Goal: Check status

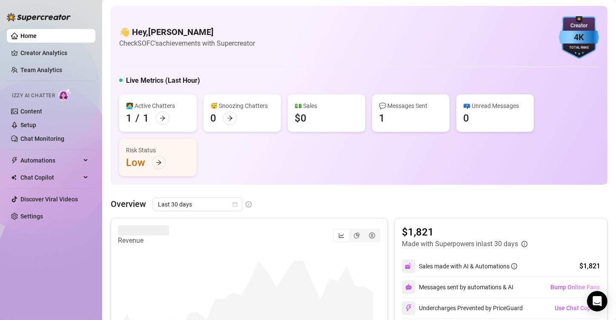
click at [297, 160] on div "👩‍💻 Active Chatters 1 / 1 😴 Snoozing Chatters 0 💵 Sales $0 💬 Messages Sent 1 📪 …" at bounding box center [359, 135] width 480 height 82
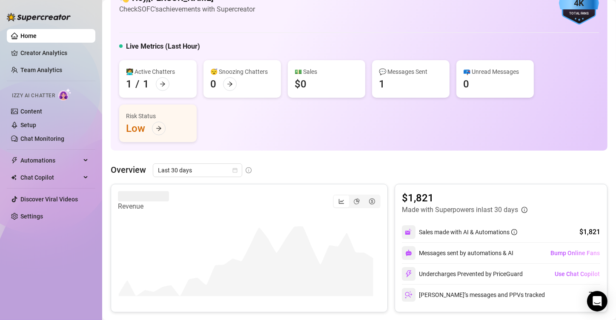
scroll to position [68, 0]
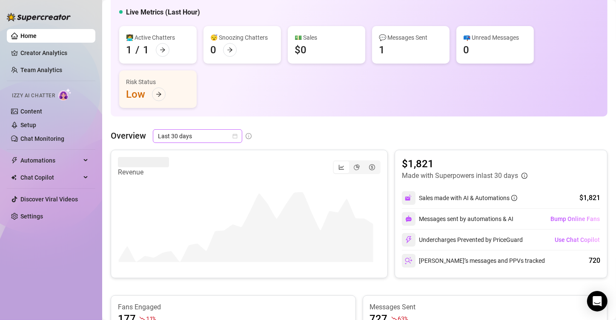
click at [233, 136] on icon "calendar" at bounding box center [235, 135] width 5 height 5
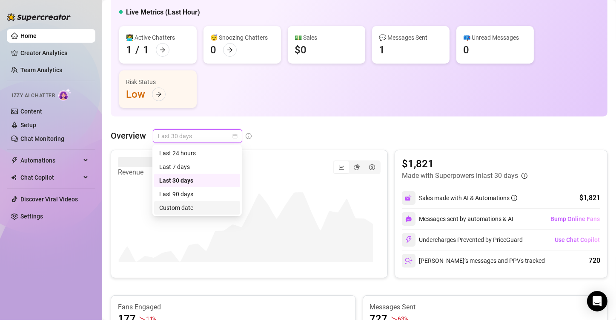
click at [181, 206] on div "Custom date" at bounding box center [197, 207] width 76 height 9
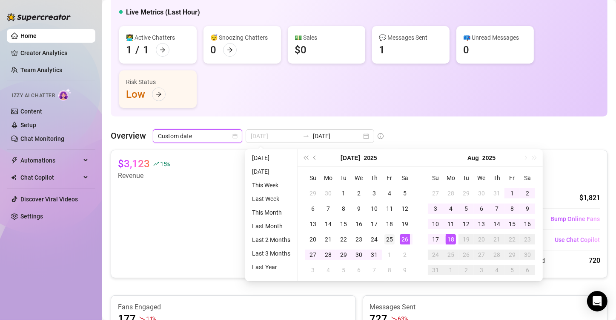
type input "[DATE]"
click at [389, 239] on div "25" at bounding box center [390, 239] width 10 height 10
type input "[DATE]"
click at [452, 240] on div "18" at bounding box center [451, 239] width 10 height 10
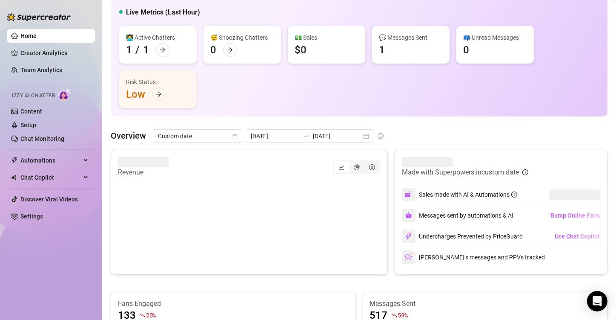
click at [452, 120] on div "👋 Hey, [PERSON_NAME] Check SOFC's achievements with Supercreator 4K Creator Tot…" at bounding box center [359, 252] width 497 height 628
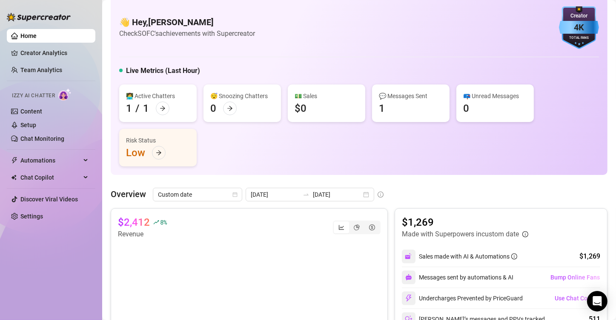
scroll to position [0, 0]
